Goal: Check status: Check status

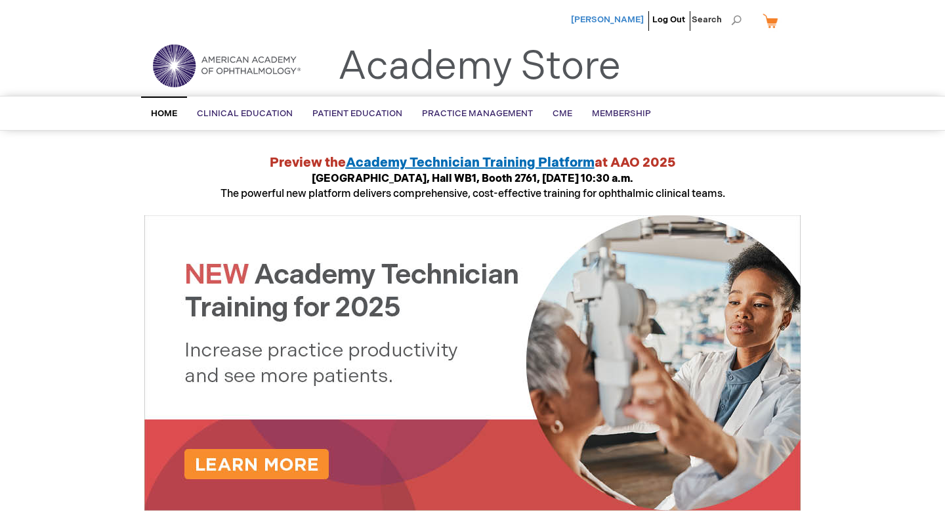
click at [617, 18] on span "[PERSON_NAME]" at bounding box center [607, 19] width 73 height 11
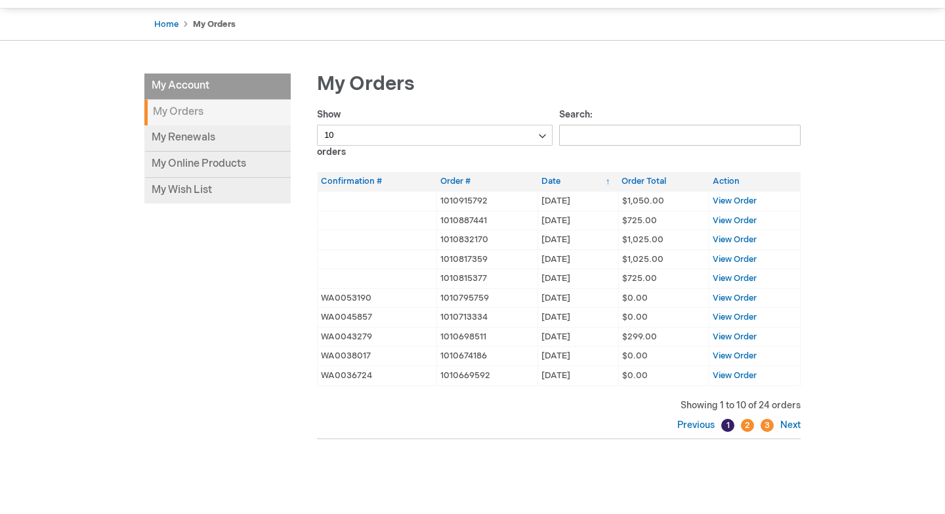
scroll to position [116, 0]
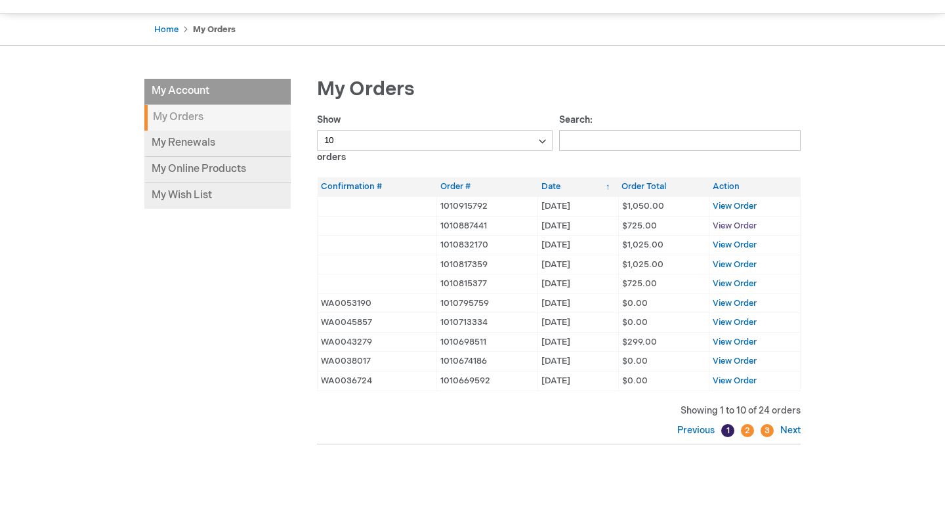
click at [737, 226] on span "View Order" at bounding box center [735, 226] width 44 height 11
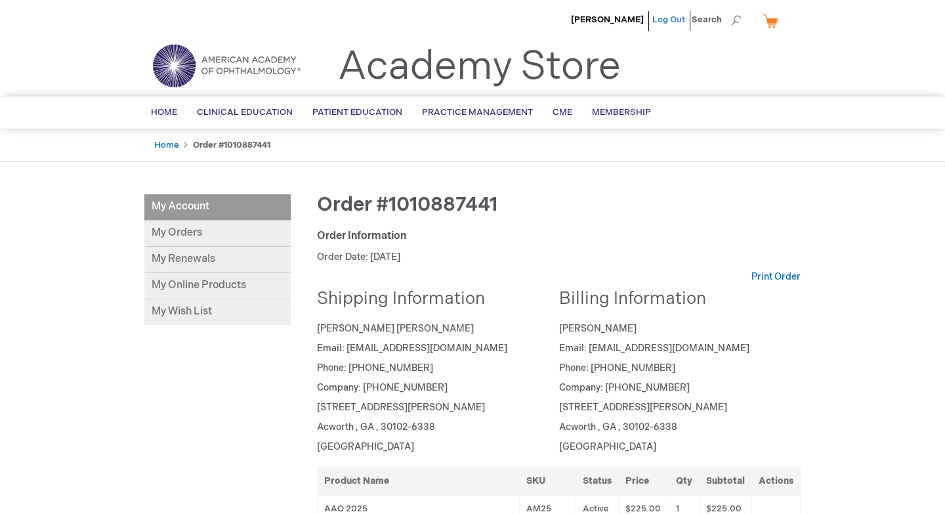
click at [670, 21] on link "Log Out" at bounding box center [669, 19] width 33 height 11
